Goal: Transaction & Acquisition: Purchase product/service

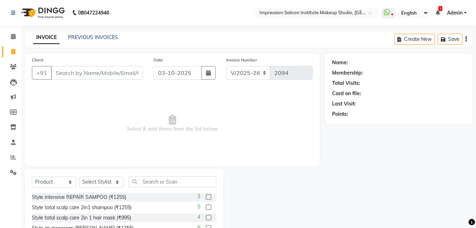
select select "437"
select select "product"
drag, startPoint x: 0, startPoint y: 0, endPoint x: 91, endPoint y: 76, distance: 118.4
click at [91, 76] on input "Client" at bounding box center [97, 72] width 92 height 13
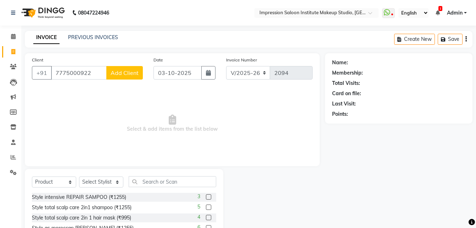
type input "7775000922"
click at [129, 69] on button "Add Client" at bounding box center [124, 72] width 37 height 13
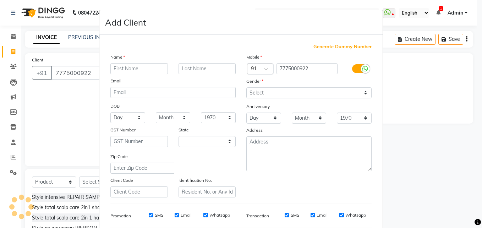
select select "22"
type input "gayatri nc"
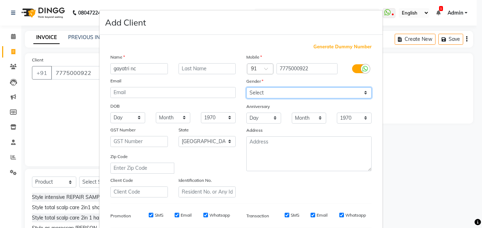
click at [318, 91] on select "Select [DEMOGRAPHIC_DATA] [DEMOGRAPHIC_DATA] Other Prefer Not To Say" at bounding box center [308, 92] width 125 height 11
select select "[DEMOGRAPHIC_DATA]"
click at [246, 87] on select "Select [DEMOGRAPHIC_DATA] [DEMOGRAPHIC_DATA] Other Prefer Not To Say" at bounding box center [308, 92] width 125 height 11
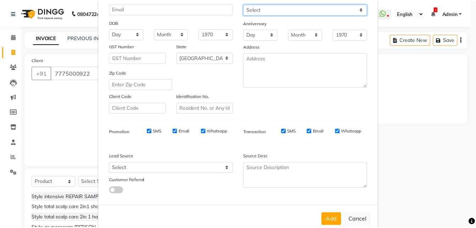
scroll to position [100, 0]
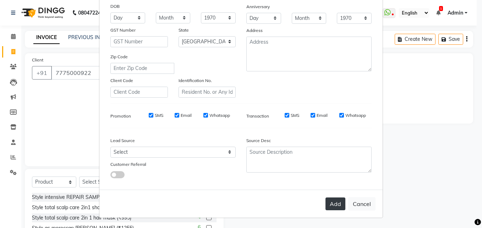
click at [330, 206] on button "Add" at bounding box center [335, 203] width 20 height 13
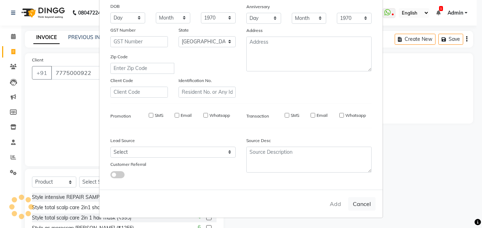
select select
select select "null"
select select
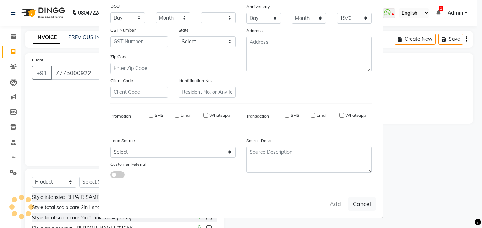
select select
checkbox input "false"
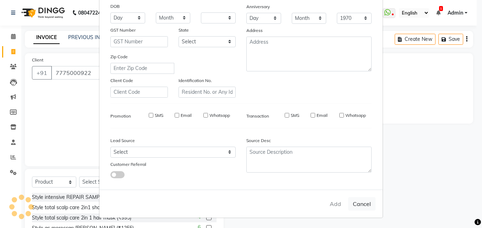
checkbox input "false"
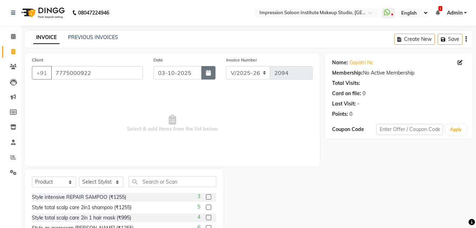
click at [207, 76] on button "button" at bounding box center [208, 72] width 14 height 13
select select "10"
select select "2025"
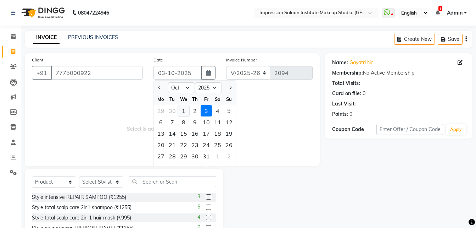
click at [182, 114] on div "1" at bounding box center [183, 110] width 11 height 11
type input "01-10-2025"
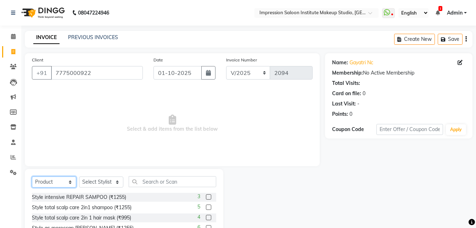
click at [69, 178] on select "Select Service Product Membership Package Voucher Prepaid Gift Card" at bounding box center [54, 181] width 44 height 11
select select "service"
click at [32, 176] on select "Select Service Product Membership Package Voucher Prepaid Gift Card" at bounding box center [54, 181] width 44 height 11
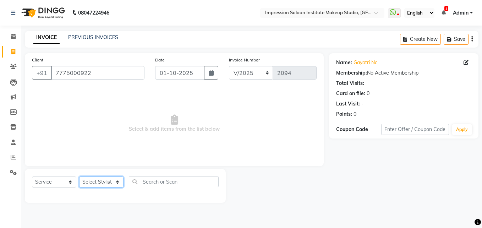
click at [112, 181] on select "Select Stylist Front Desk Pallavi [PERSON_NAME] [PERSON_NAME] [PERSON_NAME] 2" at bounding box center [101, 181] width 44 height 11
click at [79, 176] on select "Select Stylist Front Desk Pallavi [PERSON_NAME] [PERSON_NAME] [PERSON_NAME] 2" at bounding box center [101, 181] width 44 height 11
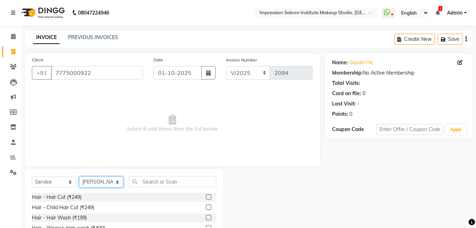
click at [103, 178] on select "Select Stylist Front Desk Pallavi [PERSON_NAME] [PERSON_NAME] [PERSON_NAME] 2" at bounding box center [101, 181] width 44 height 11
select select "85426"
click at [79, 176] on select "Select Stylist Front Desk Pallavi [PERSON_NAME] [PERSON_NAME] [PERSON_NAME] 2" at bounding box center [101, 181] width 44 height 11
click at [100, 144] on span "Select & add items from the list below" at bounding box center [172, 123] width 281 height 71
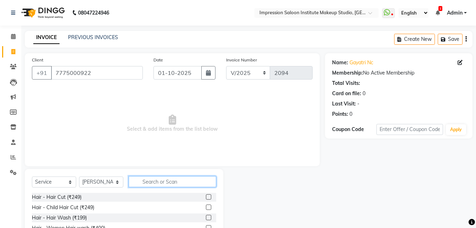
click at [145, 184] on input "text" at bounding box center [173, 181] width 88 height 11
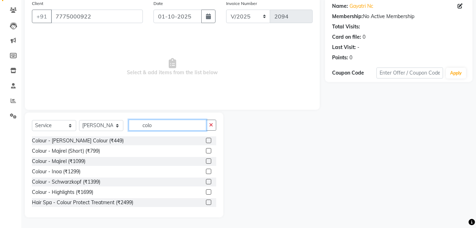
type input "colo"
click at [206, 181] on label at bounding box center [208, 181] width 5 height 5
click at [206, 181] on input "checkbox" at bounding box center [208, 181] width 5 height 5
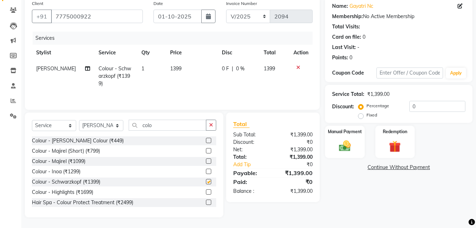
checkbox input "false"
click at [183, 63] on td "1399" at bounding box center [192, 76] width 52 height 31
select select "85426"
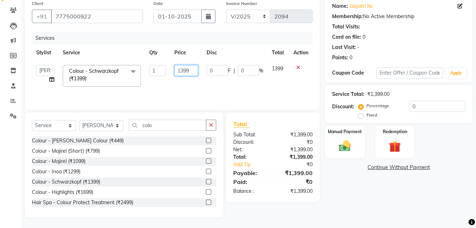
click at [190, 68] on input "1399" at bounding box center [187, 70] width 24 height 11
type input "1500"
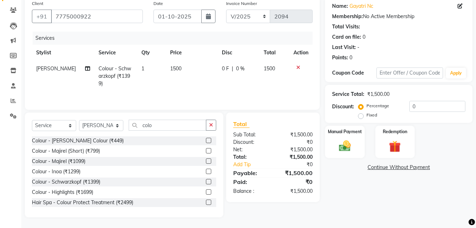
click at [203, 92] on div "Services Stylist Service Qty Price Disc Total Action [PERSON_NAME] Colour - Sch…" at bounding box center [172, 67] width 281 height 71
click at [120, 127] on select "Select Stylist Front Desk Pallavi [PERSON_NAME] [PERSON_NAME] [PERSON_NAME] 2" at bounding box center [101, 125] width 44 height 11
select select "50433"
click at [79, 120] on select "Select Stylist Front Desk Pallavi [PERSON_NAME] [PERSON_NAME] [PERSON_NAME] 2" at bounding box center [101, 125] width 44 height 11
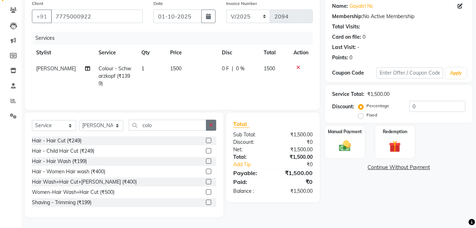
click at [210, 124] on icon "button" at bounding box center [211, 124] width 4 height 5
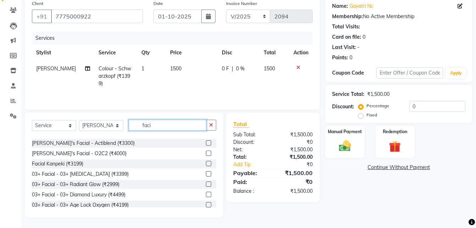
scroll to position [204, 0]
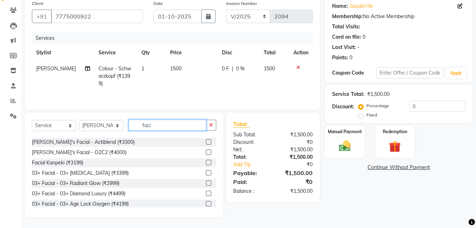
type input "faci"
click at [206, 195] on label at bounding box center [208, 192] width 5 height 5
click at [206, 195] on input "checkbox" at bounding box center [208, 193] width 5 height 5
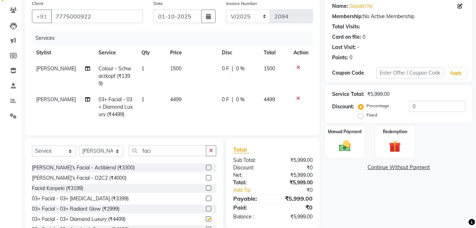
checkbox input "false"
click at [194, 94] on td "4499" at bounding box center [192, 107] width 52 height 31
select select "50433"
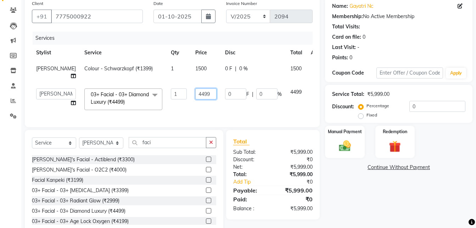
click at [196, 94] on input "4499" at bounding box center [205, 93] width 21 height 11
type input "4331"
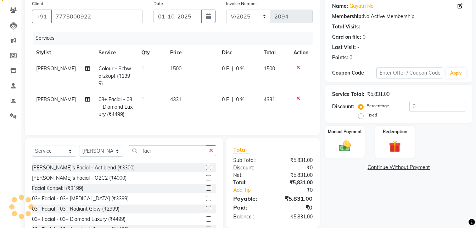
click at [202, 103] on td "4331" at bounding box center [192, 107] width 52 height 31
select select "50433"
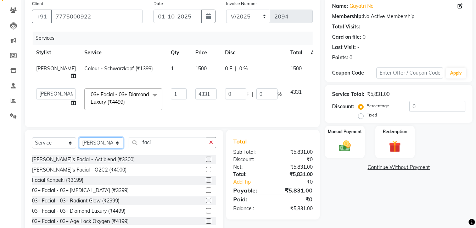
click at [114, 148] on select "Select Stylist Front Desk Pallavi [PERSON_NAME] [PERSON_NAME] [PERSON_NAME] 2" at bounding box center [101, 142] width 44 height 11
select select "53831"
click at [79, 148] on select "Select Stylist Front Desk Pallavi [PERSON_NAME] [PERSON_NAME] [PERSON_NAME] 2" at bounding box center [101, 142] width 44 height 11
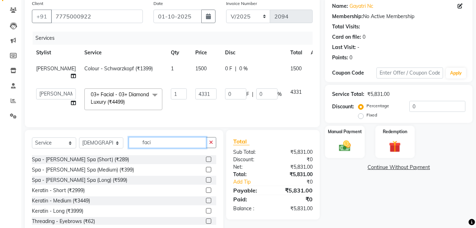
click at [169, 148] on input "faci" at bounding box center [168, 142] width 78 height 11
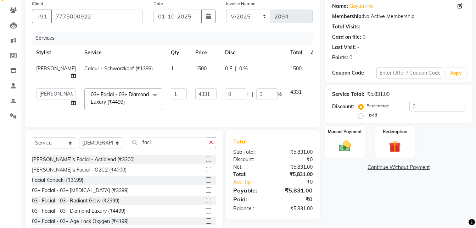
click at [206, 213] on label at bounding box center [208, 210] width 5 height 5
click at [206, 213] on input "checkbox" at bounding box center [208, 211] width 5 height 5
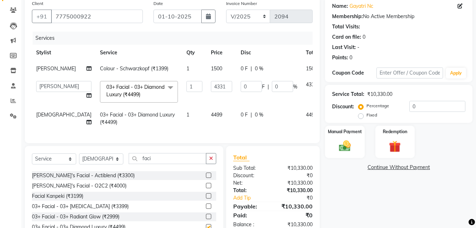
checkbox input "false"
click at [207, 130] on td "4499" at bounding box center [222, 118] width 30 height 23
select select "53831"
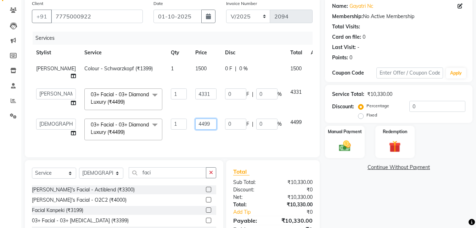
click at [195, 129] on input "4499" at bounding box center [205, 123] width 21 height 11
type input "4"
type input "3"
type input "4331"
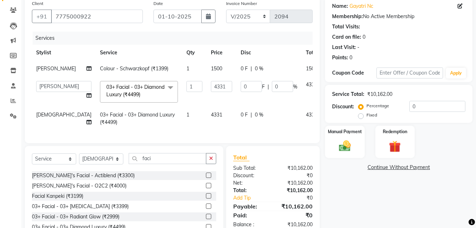
click at [206, 143] on div "Client [PHONE_NUMBER] Date [DATE] Invoice Number V/2025 V/[PHONE_NUMBER] Servic…" at bounding box center [172, 70] width 295 height 146
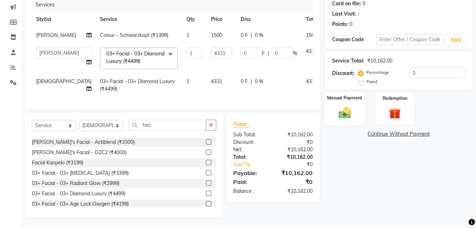
click at [343, 102] on div "Manual Payment" at bounding box center [345, 109] width 41 height 34
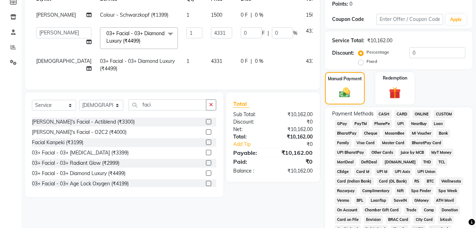
click at [385, 112] on span "CASH" at bounding box center [384, 114] width 15 height 8
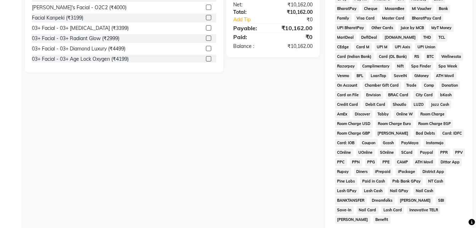
scroll to position [315, 0]
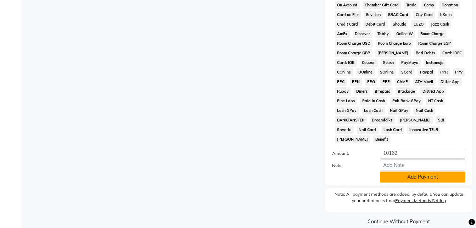
click at [402, 171] on button "Add Payment" at bounding box center [422, 176] width 85 height 11
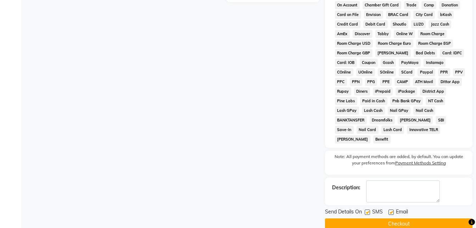
click at [392, 209] on label at bounding box center [391, 211] width 5 height 5
click at [392, 210] on input "checkbox" at bounding box center [391, 212] width 5 height 5
checkbox input "false"
click at [369, 209] on label at bounding box center [367, 211] width 5 height 5
click at [369, 210] on input "checkbox" at bounding box center [367, 212] width 5 height 5
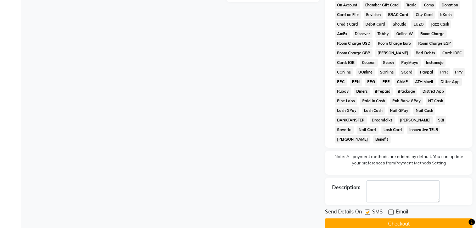
checkbox input "false"
click at [372, 218] on button "Checkout" at bounding box center [399, 223] width 148 height 11
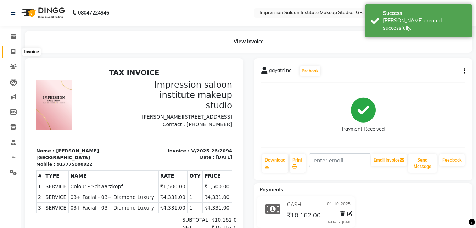
click at [13, 49] on icon at bounding box center [13, 51] width 4 height 5
select select "service"
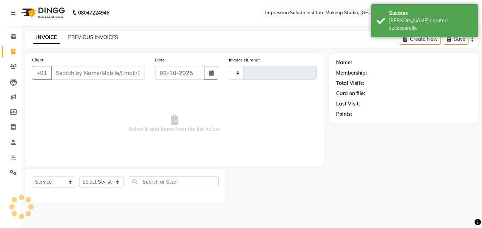
type input "2095"
select select "437"
select select "product"
